Goal: Task Accomplishment & Management: Use online tool/utility

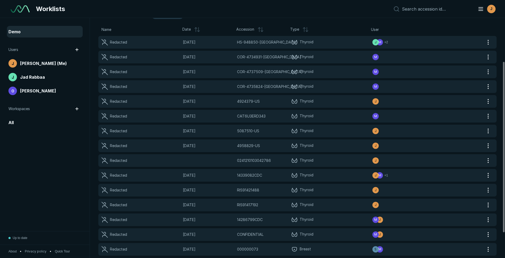
scroll to position [97, 0]
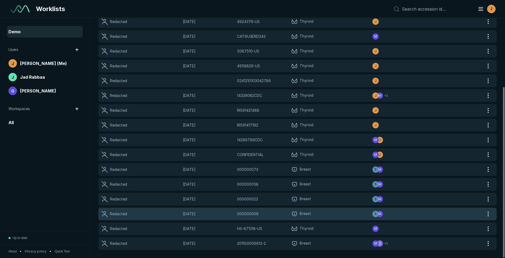
click at [342, 212] on span "Breast" at bounding box center [331, 214] width 81 height 6
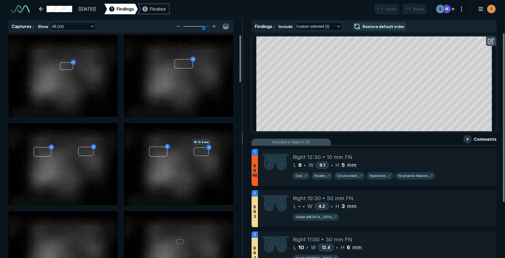
scroll to position [1094, 1776]
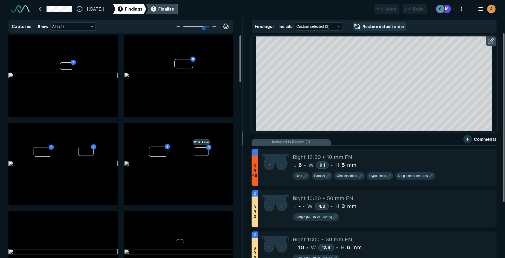
click at [169, 9] on div "2 Finalise" at bounding box center [162, 9] width 24 height 11
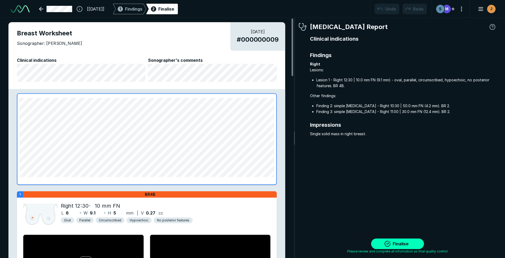
scroll to position [1730, 1562]
click at [141, 11] on span "Findings" at bounding box center [133, 9] width 17 height 6
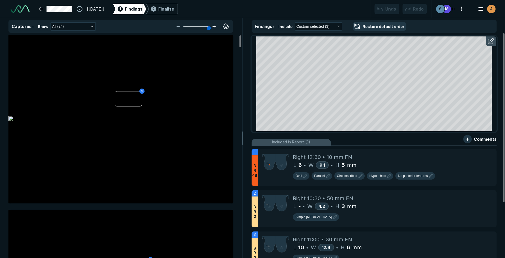
type input "6"
drag, startPoint x: 203, startPoint y: 26, endPoint x: 212, endPoint y: 29, distance: 9.4
click at [212, 29] on div at bounding box center [196, 26] width 42 height 8
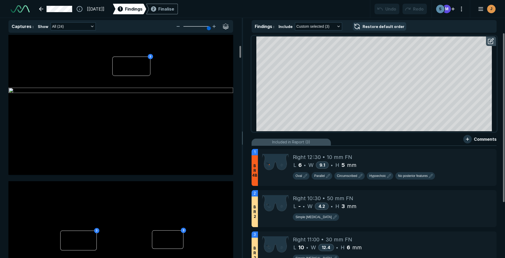
scroll to position [204, 0]
click at [370, 161] on div "L 6 • W 9.1 • H 5 mm" at bounding box center [392, 165] width 199 height 8
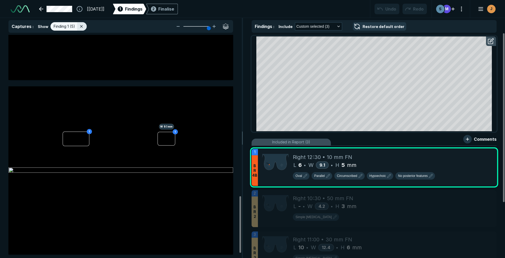
scroll to position [653, 0]
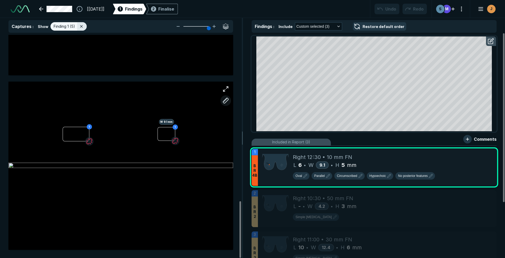
click at [227, 102] on button "button" at bounding box center [225, 100] width 11 height 11
click at [223, 102] on button "button" at bounding box center [225, 100] width 11 height 11
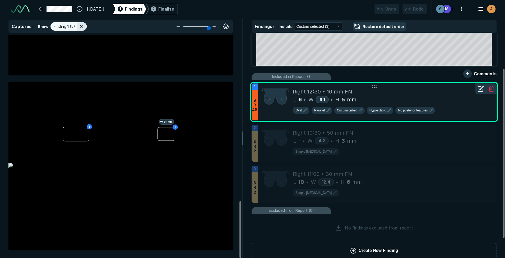
scroll to position [74, 0]
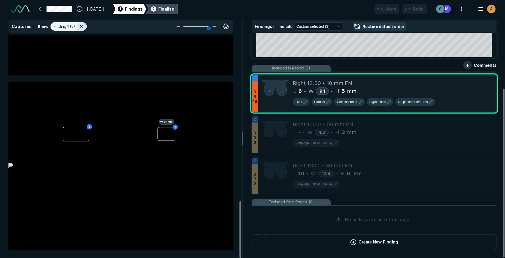
click at [174, 6] on div "Finalise" at bounding box center [166, 9] width 16 height 6
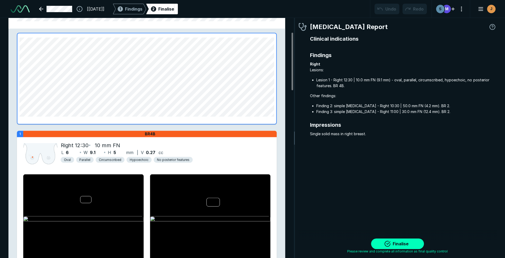
scroll to position [59, 0]
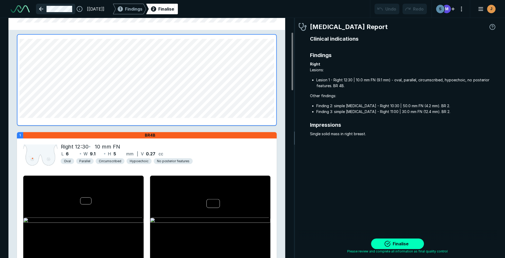
click at [42, 9] on link at bounding box center [55, 9] width 39 height 11
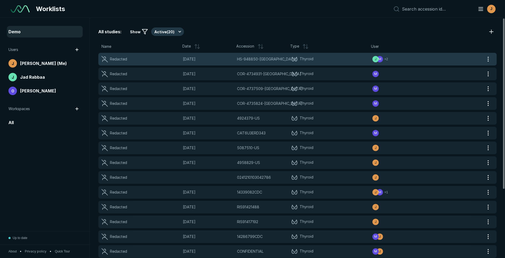
click at [321, 57] on span "Thyroid" at bounding box center [331, 59] width 81 height 6
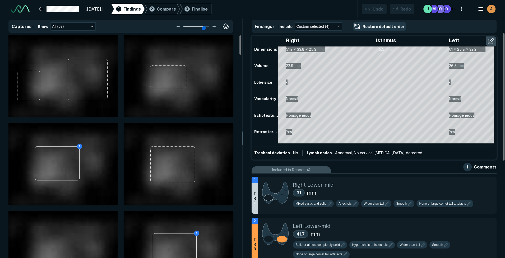
scroll to position [1219, 1776]
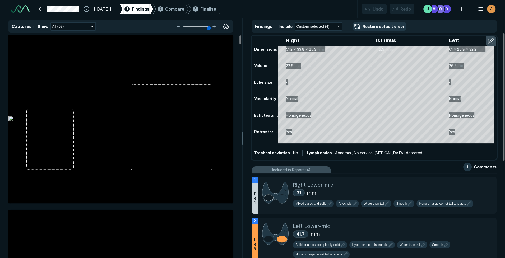
drag, startPoint x: 202, startPoint y: 29, endPoint x: 219, endPoint y: 27, distance: 16.9
type input "6"
click at [211, 27] on input "range" at bounding box center [196, 26] width 30 height 1
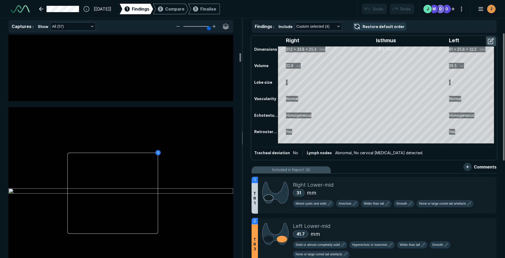
scroll to position [817, 0]
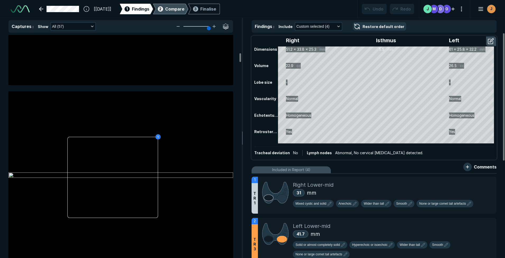
click at [182, 11] on span "Compare" at bounding box center [174, 9] width 19 height 6
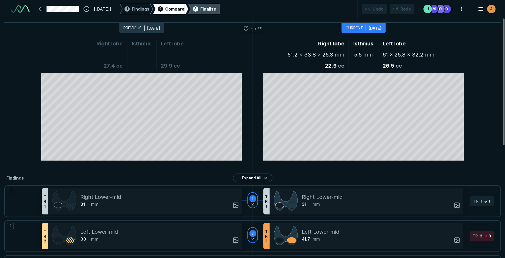
click at [216, 7] on div "Finalise" at bounding box center [208, 9] width 16 height 6
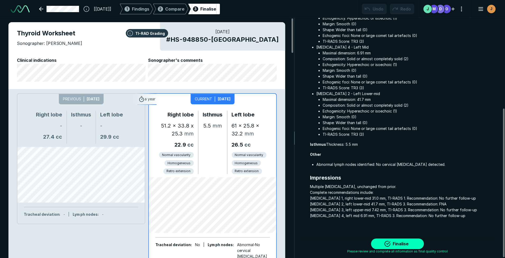
scroll to position [146, 0]
click at [148, 6] on span "Findings" at bounding box center [140, 9] width 17 height 6
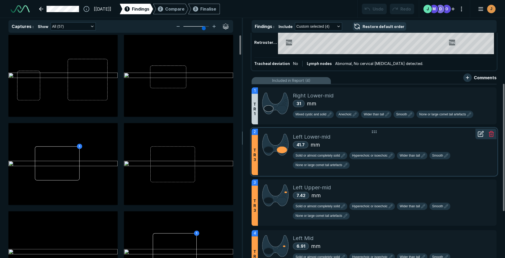
scroll to position [110, 0]
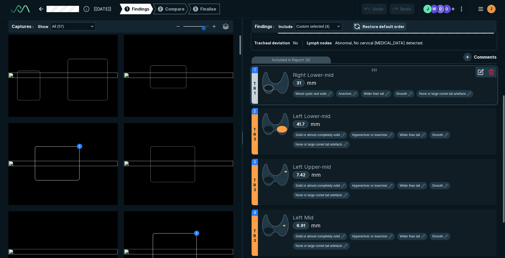
click at [398, 84] on div "31 mm" at bounding box center [392, 83] width 199 height 8
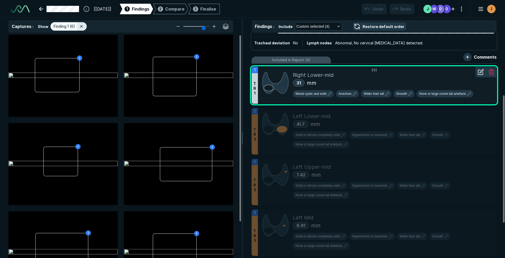
scroll to position [1626, 1681]
click at [480, 74] on icon at bounding box center [480, 72] width 6 height 6
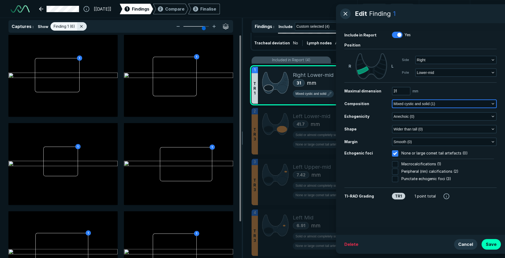
click at [429, 105] on span "Mixed cystic and solid (1)" at bounding box center [413, 104] width 41 height 6
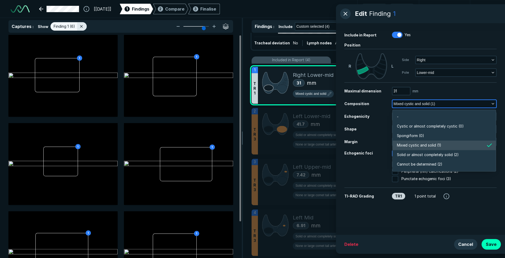
scroll to position [924, 1143]
click at [468, 107] on button "Mixed cystic and solid (1)" at bounding box center [444, 103] width 104 height 7
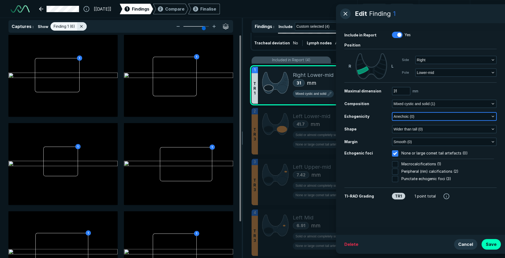
click at [468, 115] on button "Anechoic (0)" at bounding box center [444, 116] width 104 height 7
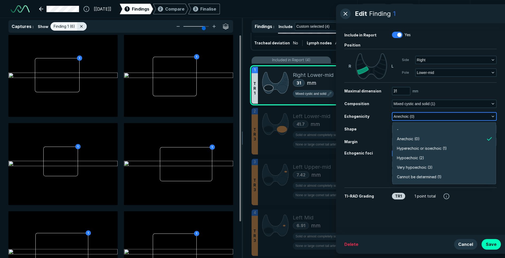
click at [466, 115] on button "Anechoic (0)" at bounding box center [444, 116] width 104 height 7
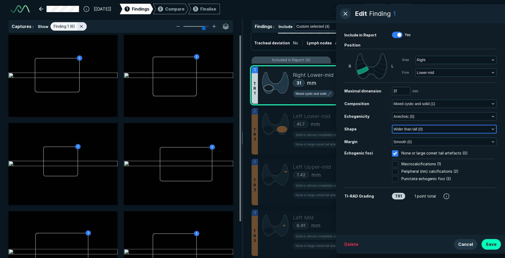
click at [469, 131] on button "Wider than tall (0)" at bounding box center [444, 128] width 104 height 7
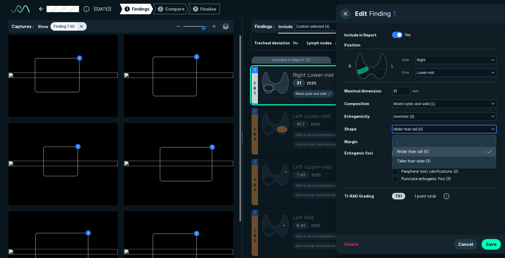
scroll to position [796, 1143]
click at [469, 131] on button "Wider than tall (0)" at bounding box center [444, 128] width 104 height 7
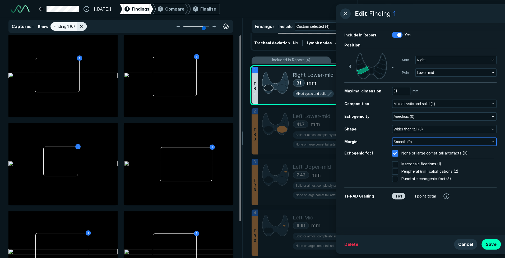
click at [467, 139] on button "Smooth (0)" at bounding box center [444, 141] width 104 height 7
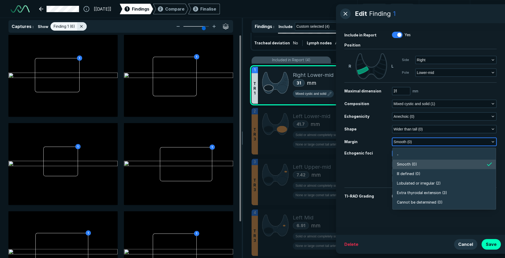
scroll to position [924, 1143]
click at [467, 139] on button "Smooth (0)" at bounding box center [444, 141] width 104 height 7
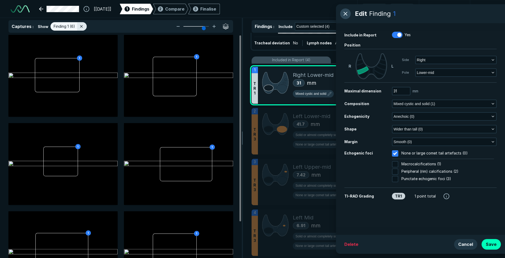
click at [345, 16] on button "button" at bounding box center [345, 13] width 11 height 11
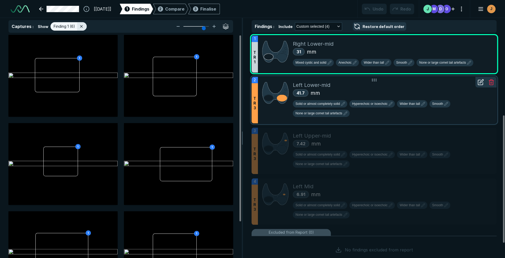
scroll to position [164, 0]
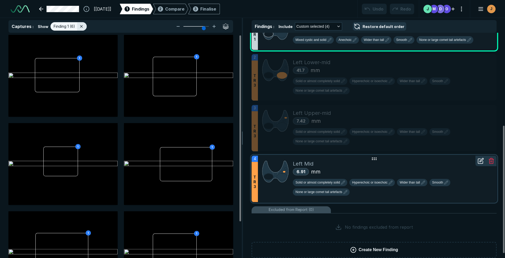
click at [373, 161] on icon at bounding box center [374, 159] width 6 height 6
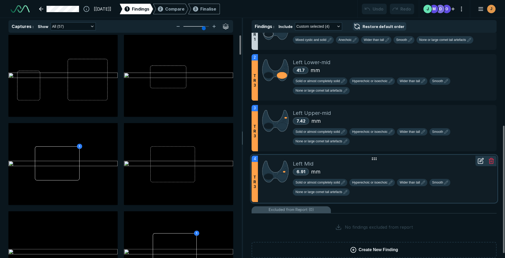
scroll to position [1626, 1681]
click at [347, 166] on div "Left Mid" at bounding box center [392, 164] width 199 height 8
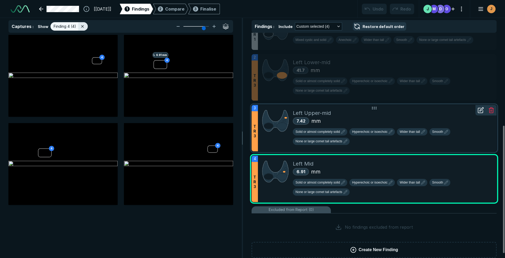
click at [372, 118] on div "7.42 mm" at bounding box center [392, 121] width 199 height 8
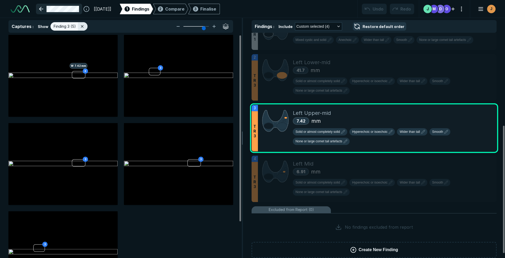
click at [44, 6] on link at bounding box center [59, 9] width 46 height 11
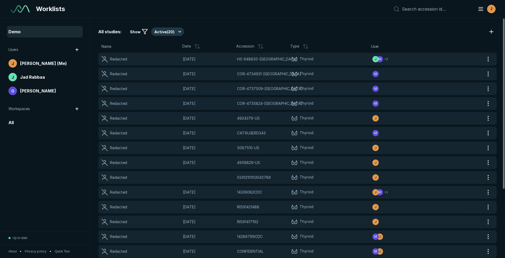
scroll to position [1664, 2462]
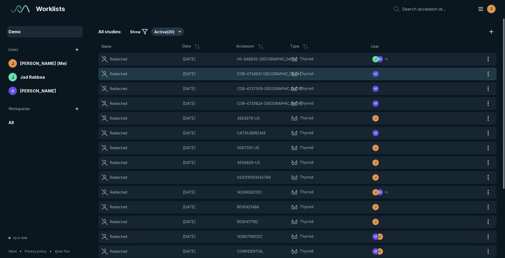
click at [332, 80] on div "Redacted 06-MAR-2025 COR-4734931-US COR-4734931-US Thyroid M" at bounding box center [290, 74] width 385 height 13
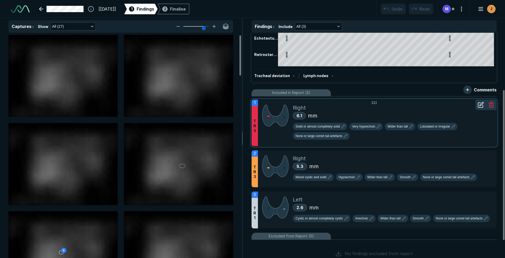
scroll to position [86, 0]
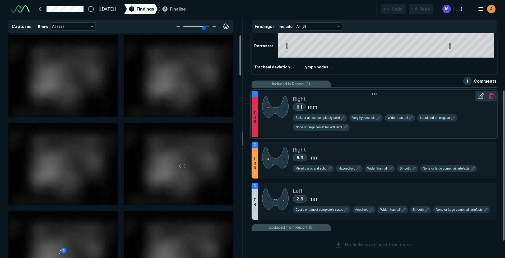
click at [376, 108] on div "6.1 mm" at bounding box center [392, 107] width 199 height 8
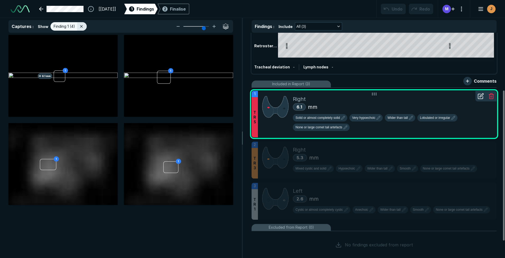
scroll to position [1626, 1681]
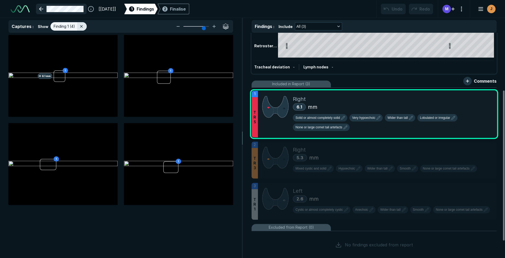
click at [44, 9] on link at bounding box center [61, 9] width 51 height 11
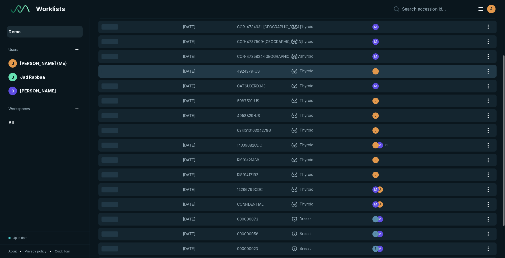
scroll to position [97, 0]
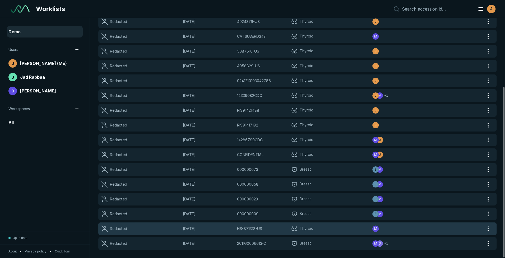
click at [333, 229] on span "Thyroid" at bounding box center [331, 229] width 81 height 6
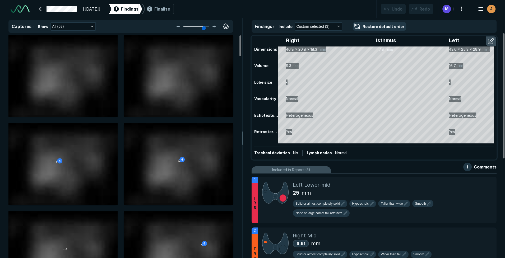
scroll to position [1219, 1776]
click at [377, 191] on div "25 mm" at bounding box center [392, 193] width 199 height 8
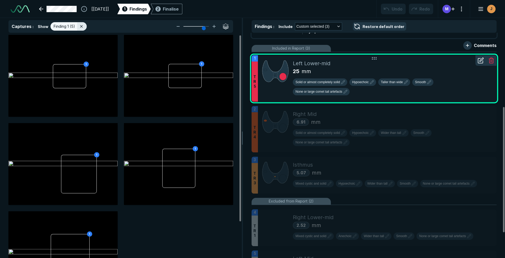
scroll to position [133, 0]
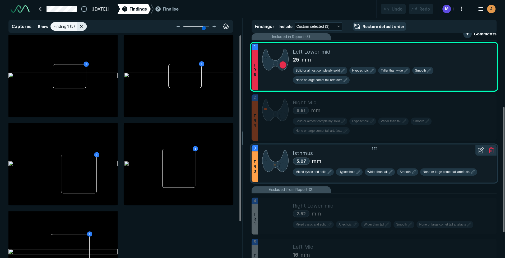
click at [406, 160] on div "5.07 mm" at bounding box center [392, 161] width 199 height 8
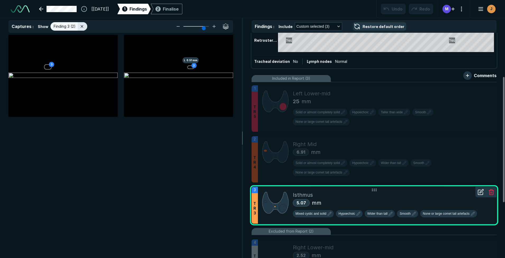
scroll to position [74, 0]
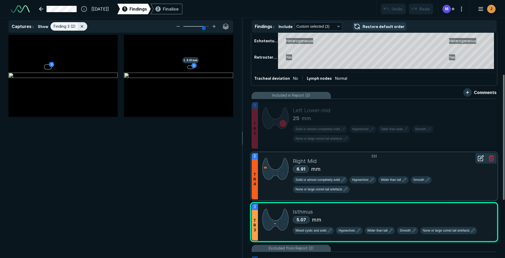
click at [422, 160] on div "Right Mid" at bounding box center [392, 161] width 199 height 8
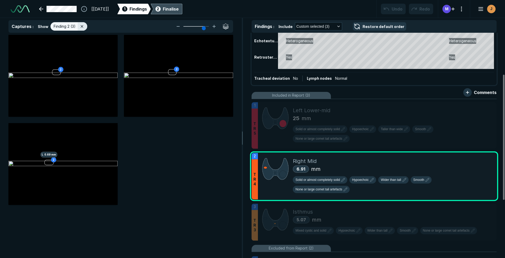
click at [178, 8] on div "Finalise" at bounding box center [171, 9] width 16 height 6
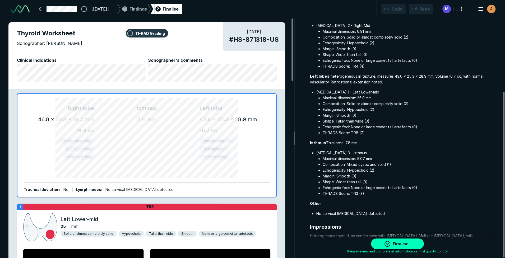
scroll to position [106, 0]
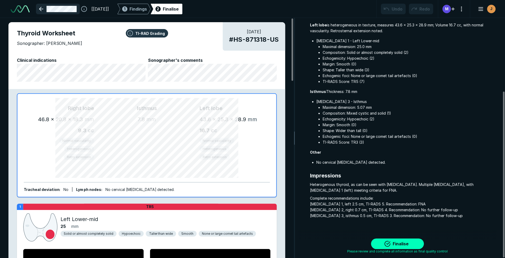
click at [43, 8] on link at bounding box center [58, 9] width 44 height 11
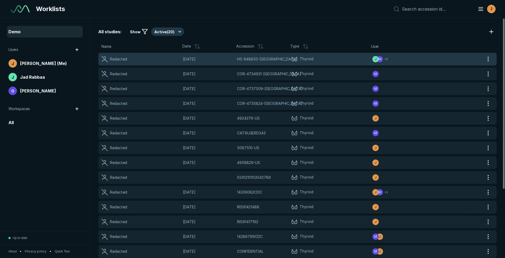
click at [327, 58] on span "Thyroid" at bounding box center [331, 59] width 81 height 6
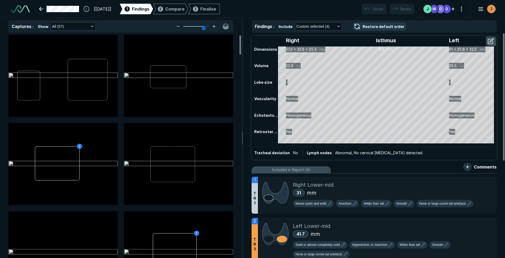
scroll to position [1626, 1681]
click at [184, 6] on span "Compare" at bounding box center [174, 9] width 19 height 6
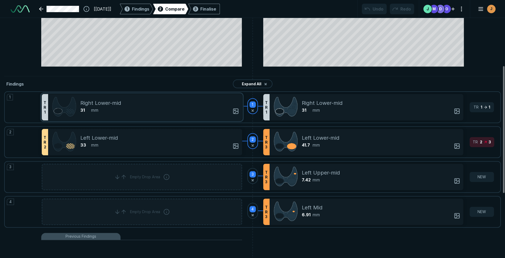
scroll to position [95, 0]
